Goal: Find specific page/section: Find specific page/section

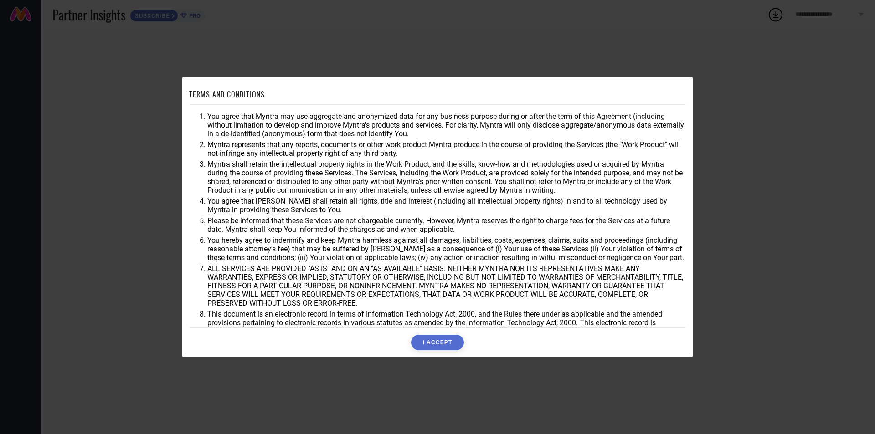
click at [442, 346] on button "I ACCEPT" at bounding box center [437, 343] width 52 height 16
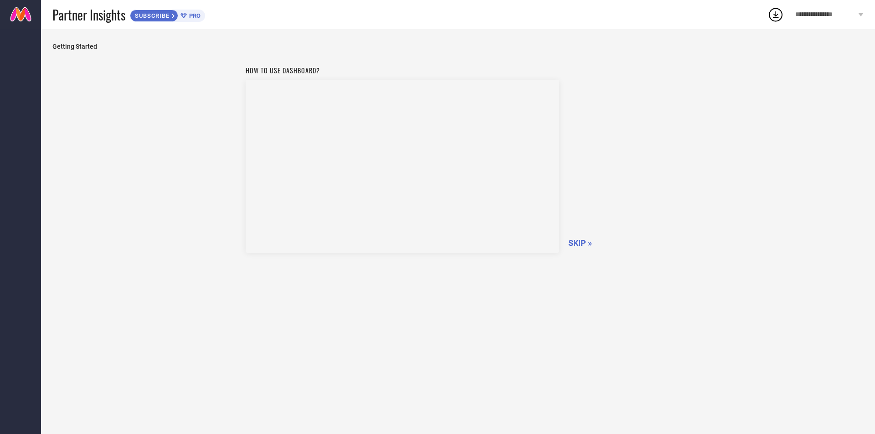
click at [582, 243] on span "SKIP »" at bounding box center [581, 243] width 24 height 10
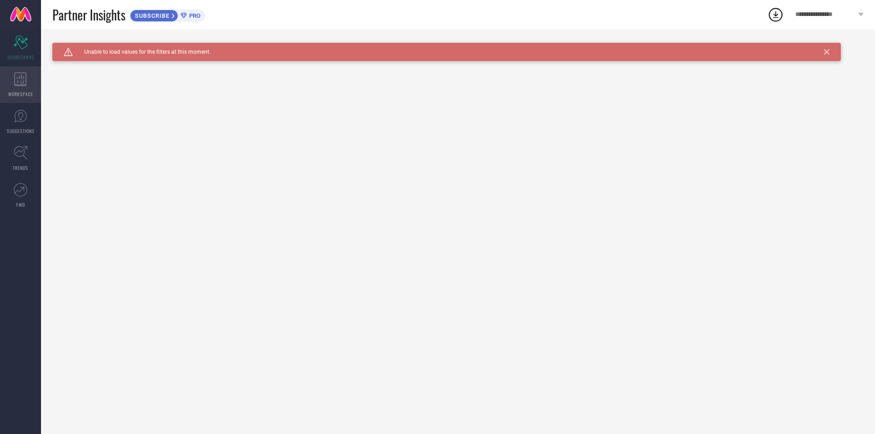
click at [19, 87] on div "WORKSPACE" at bounding box center [20, 85] width 41 height 36
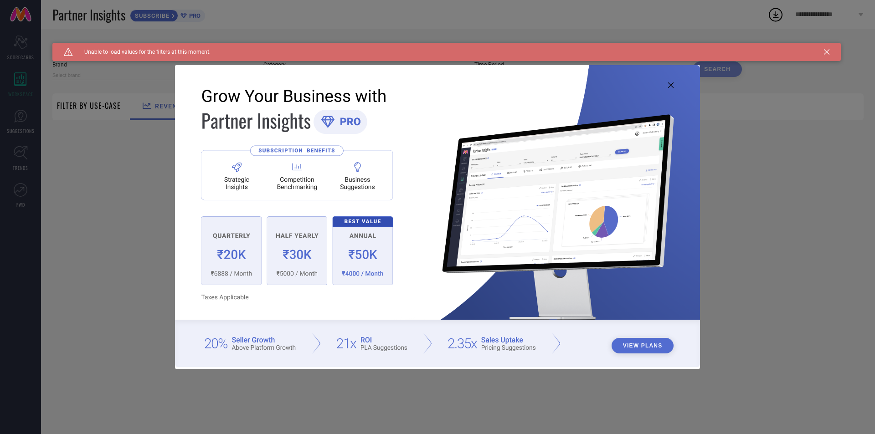
type input "1 STOP FASHION"
type input "All"
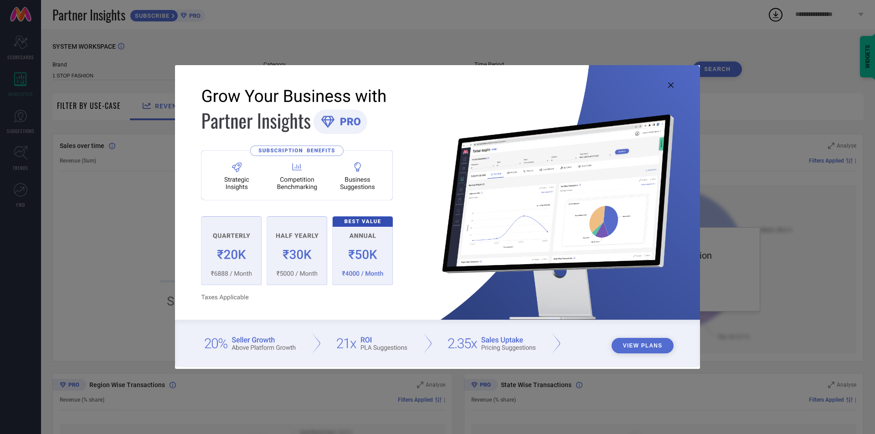
click at [25, 124] on div "View Plans" at bounding box center [437, 217] width 875 height 434
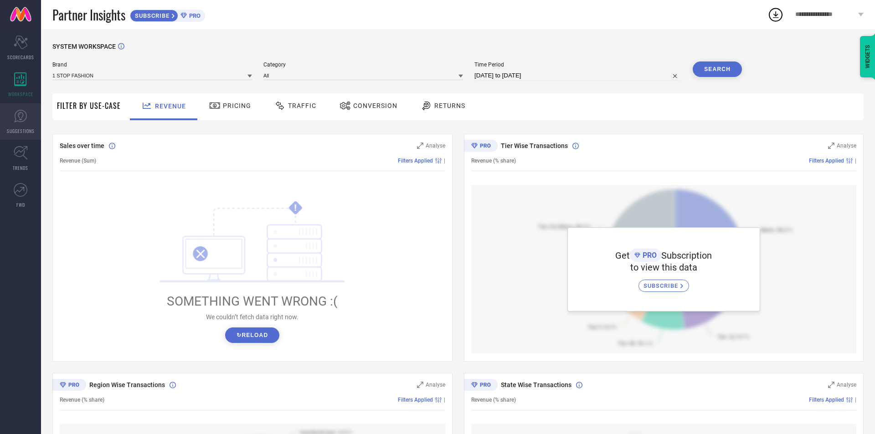
click at [25, 124] on link "SUGGESTIONS" at bounding box center [20, 121] width 41 height 36
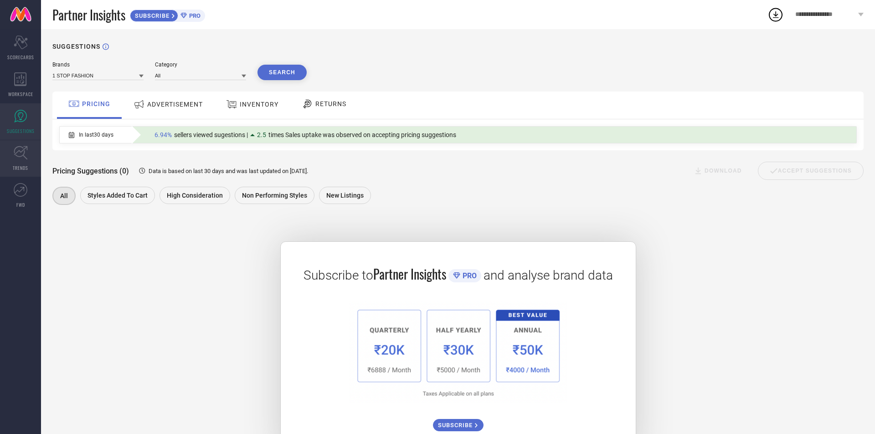
click at [19, 154] on icon at bounding box center [21, 153] width 14 height 14
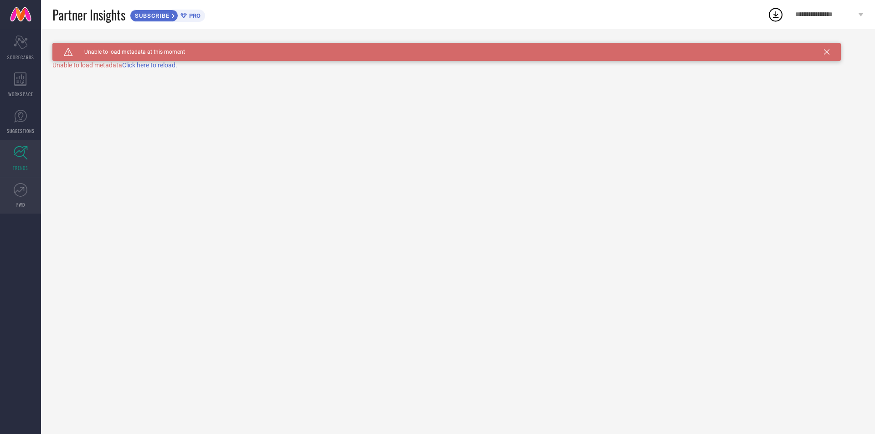
click at [26, 188] on icon at bounding box center [21, 190] width 14 height 14
